Goal: Information Seeking & Learning: Learn about a topic

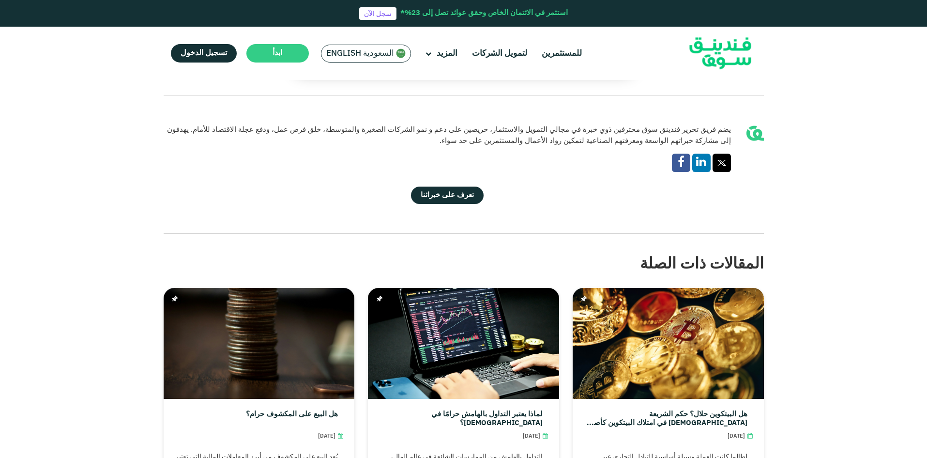
scroll to position [2304, 0]
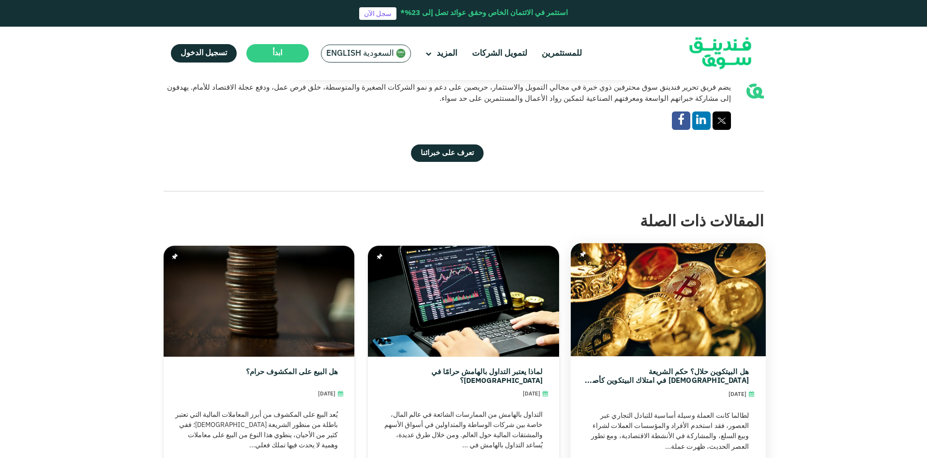
click at [720, 368] on link "هل البيتكوين حلال؟ حكم الشريعة [DEMOGRAPHIC_DATA] في امتلاك البيتكوين كأصل رقمي" at bounding box center [666, 376] width 166 height 17
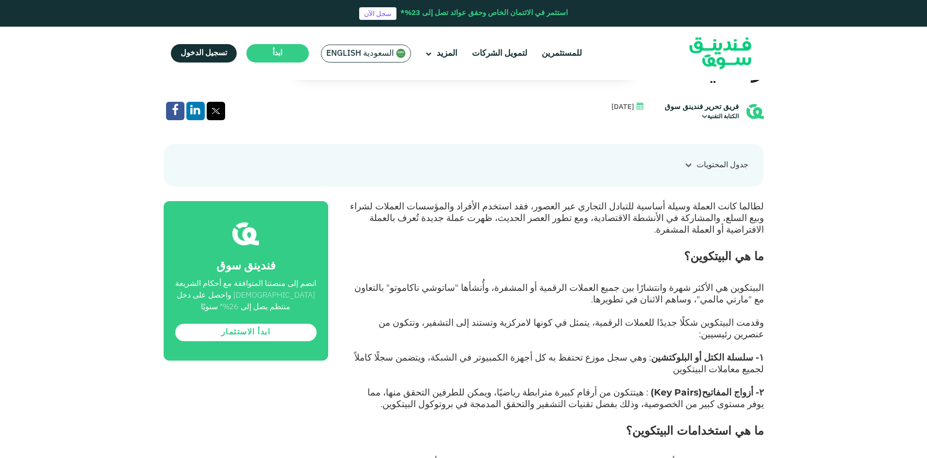
scroll to position [522, 0]
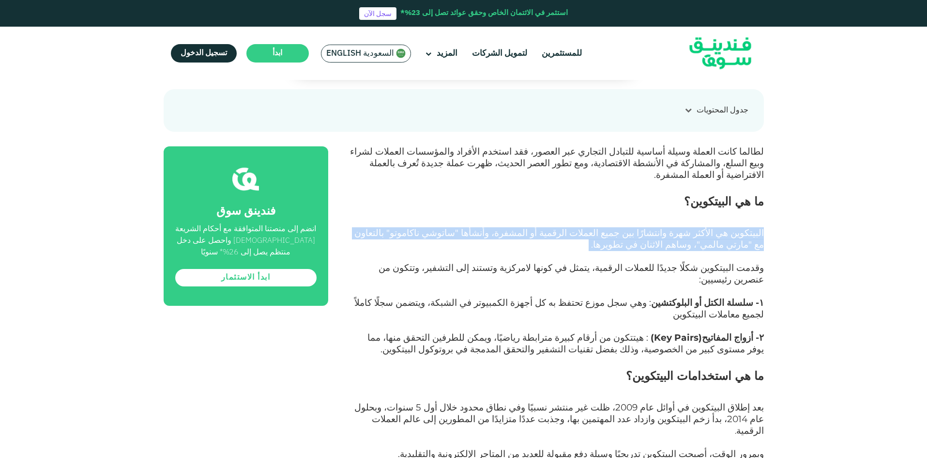
drag, startPoint x: 764, startPoint y: 196, endPoint x: 721, endPoint y: 211, distance: 45.6
click at [721, 228] on p "البيتكوين هي الأكثر شهرة وانتشارًا بين جميع العملات الرقمية أو المشفرة، وأُنشأه…" at bounding box center [557, 245] width 414 height 35
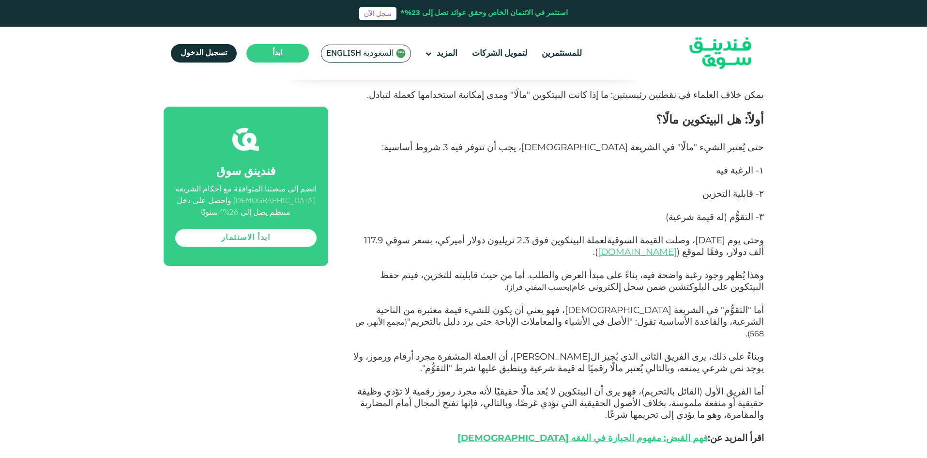
scroll to position [1255, 0]
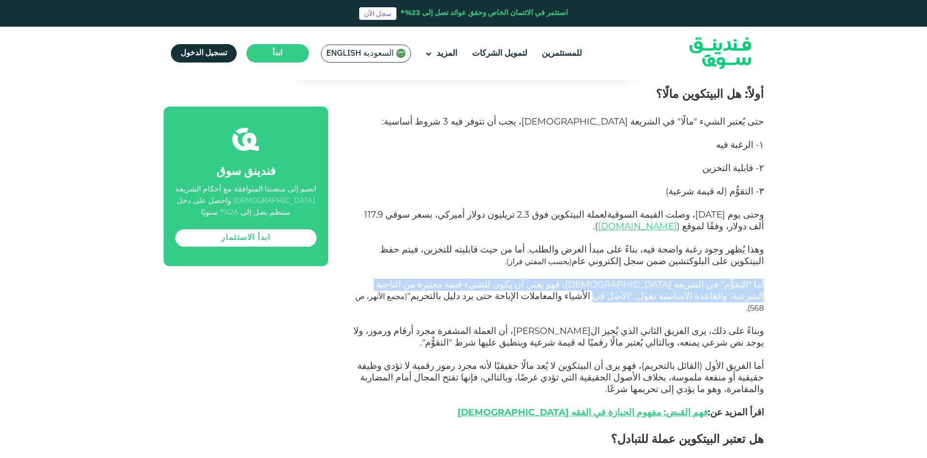
drag, startPoint x: 924, startPoint y: 174, endPoint x: 924, endPoint y: 190, distance: 16.0
click at [924, 190] on div "الصفحة الرئيسية المدونة الامتثال للشريعة [DATE] ١ ٢" at bounding box center [463, 314] width 927 height 2964
click at [828, 176] on div "الصفحة الرئيسية المدونة الامتثال للشريعة [DATE] ١ ٢" at bounding box center [463, 314] width 927 height 2964
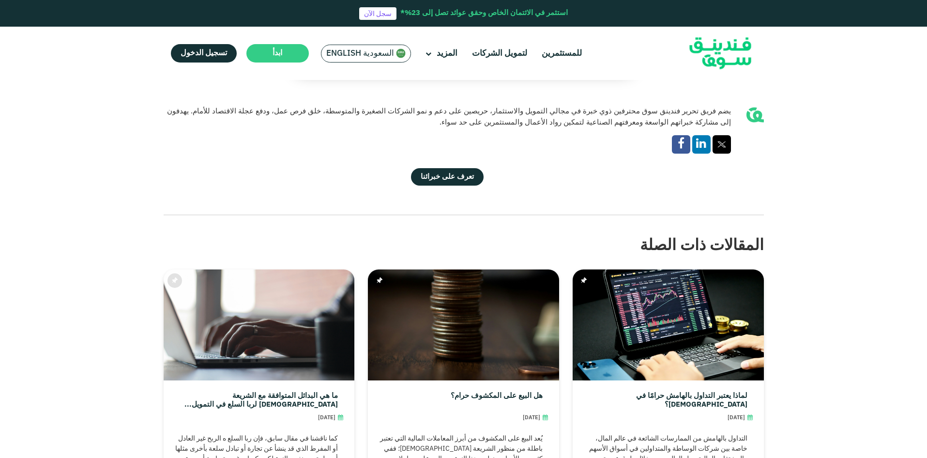
scroll to position [2473, 0]
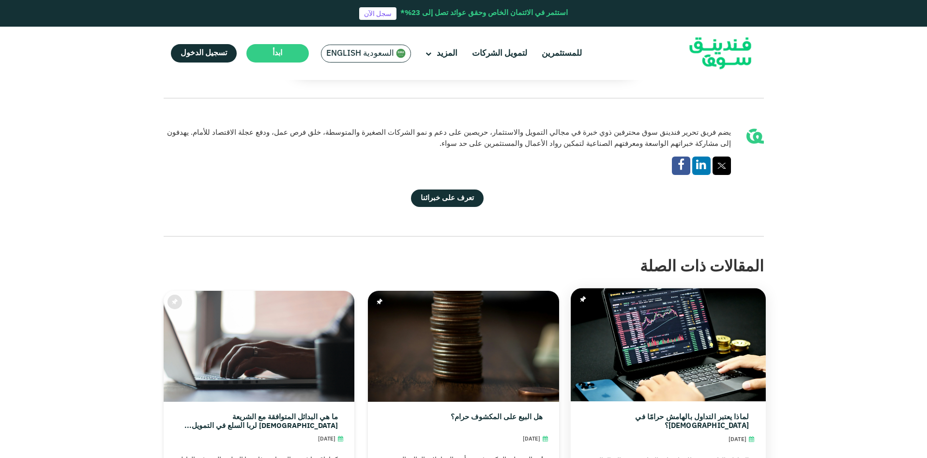
click at [708, 413] on link "لماذا يعتبر التداول بالهامش حرامًا في [DEMOGRAPHIC_DATA]؟" at bounding box center [666, 421] width 166 height 17
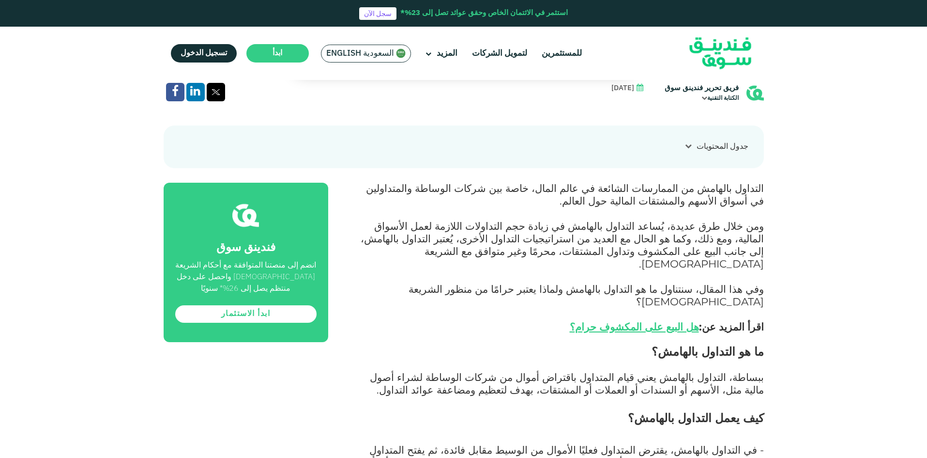
scroll to position [484, 0]
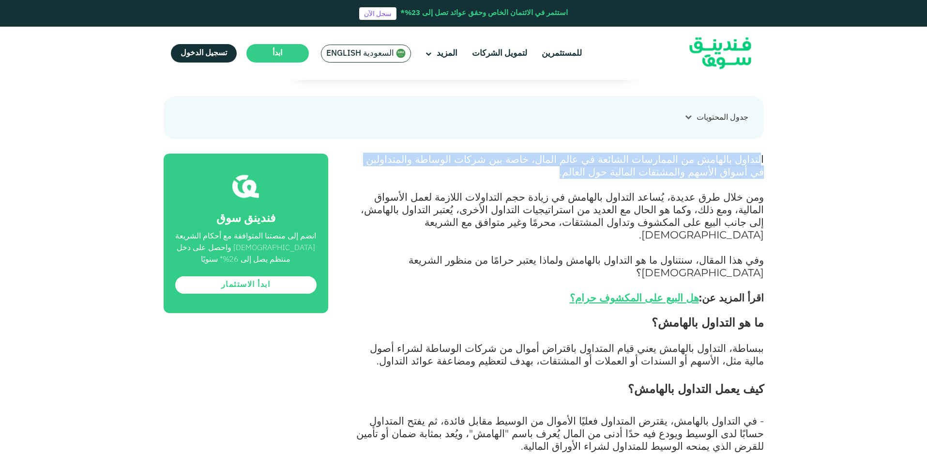
drag, startPoint x: 762, startPoint y: 129, endPoint x: 561, endPoint y: 142, distance: 201.4
click at [561, 154] on p "التداول بالهامش من الممارسات الشائعة في عالم المال، خاصة بين شركات الوساطة والم…" at bounding box center [557, 173] width 414 height 38
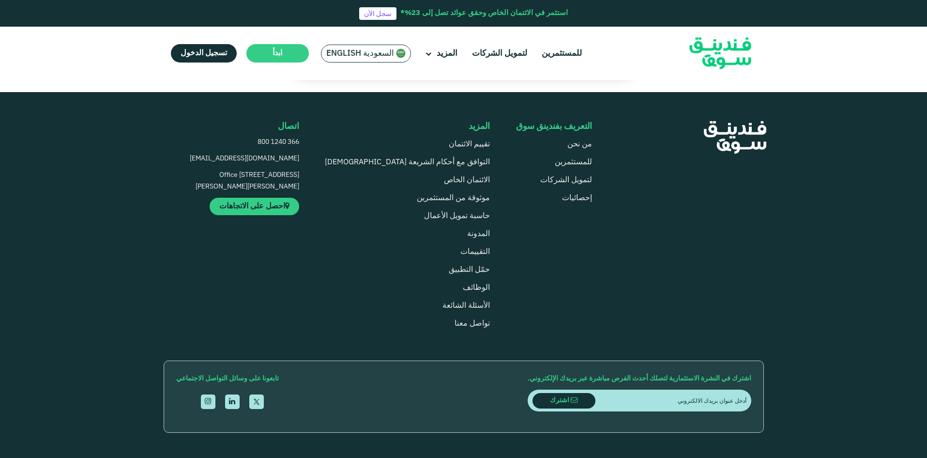
scroll to position [2360, 0]
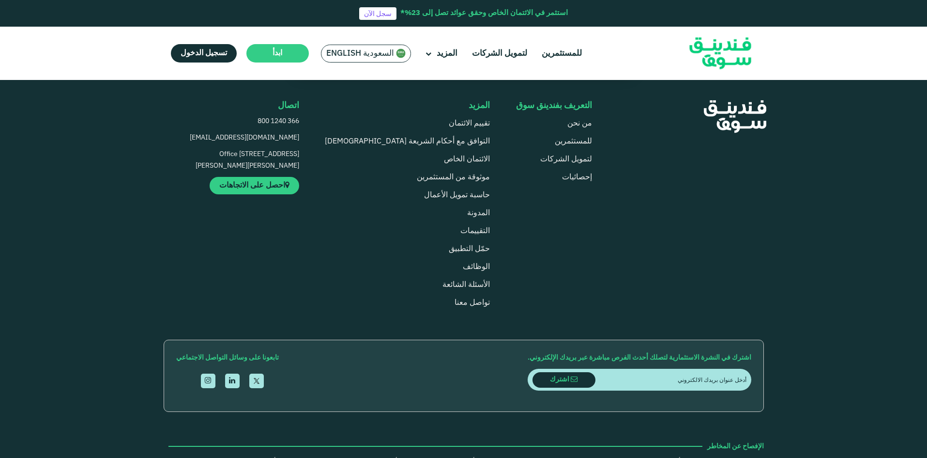
drag, startPoint x: 926, startPoint y: 401, endPoint x: 926, endPoint y: 441, distance: 39.2
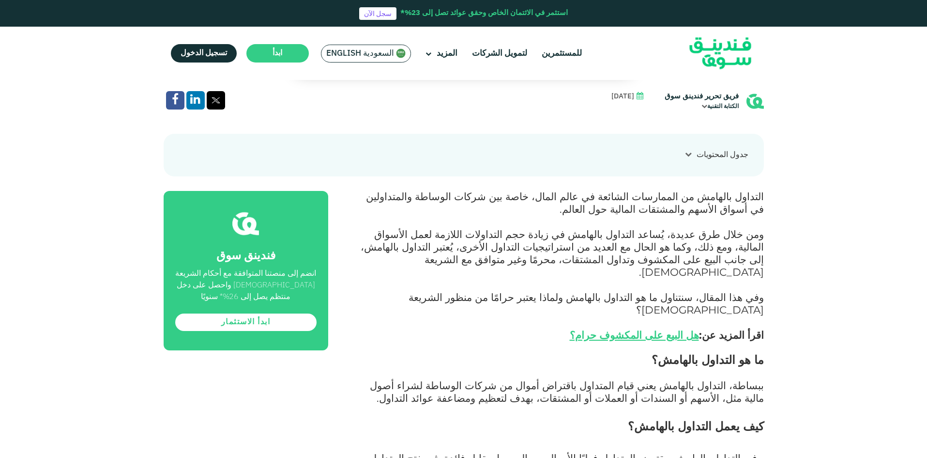
scroll to position [0, 0]
